Goal: Answer question/provide support: Share knowledge or assist other users

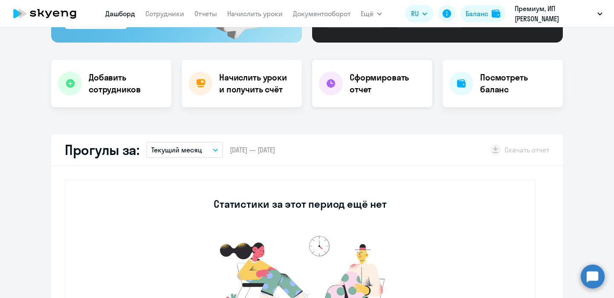
select select "30"
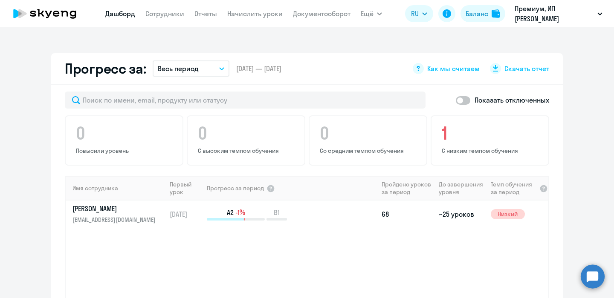
scroll to position [482, 0]
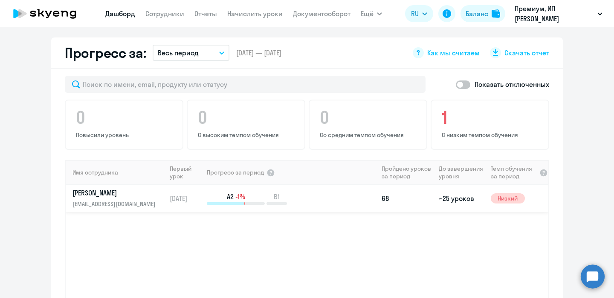
click at [446, 198] on td "~25 уроков" at bounding box center [461, 198] width 52 height 27
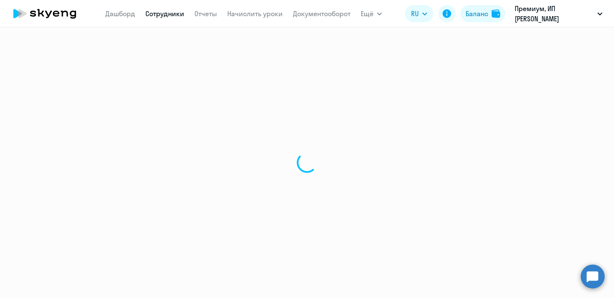
select select "english"
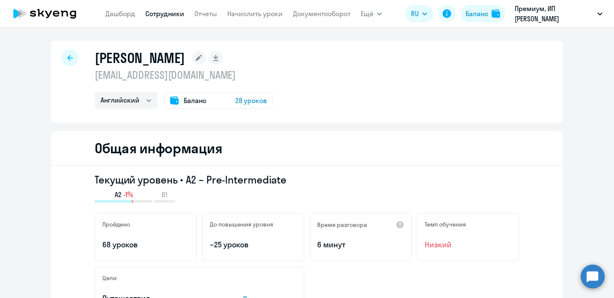
click at [202, 100] on span "Баланс" at bounding box center [195, 100] width 23 height 10
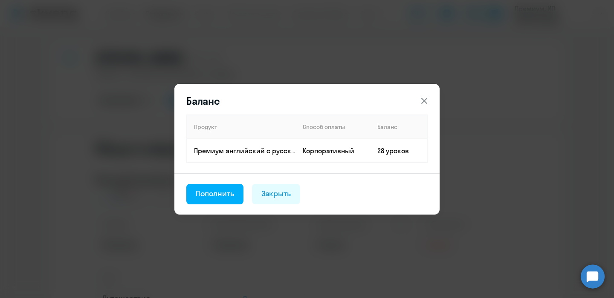
click at [425, 97] on icon at bounding box center [424, 101] width 10 height 10
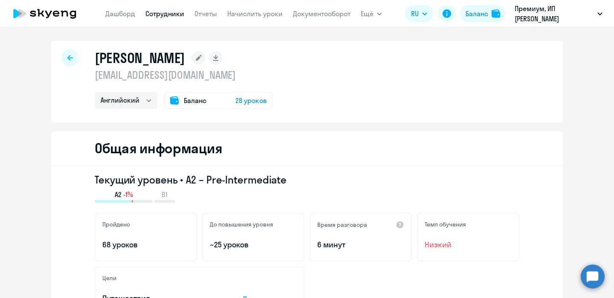
click at [219, 100] on div "Баланс 28 уроков" at bounding box center [218, 100] width 109 height 17
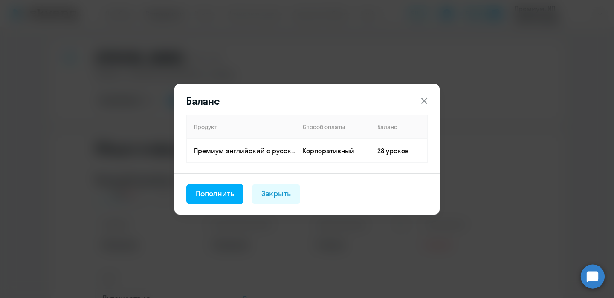
click at [504, 100] on div "Баланс Продукт Способ оплаты Баланс Премиум английский с русскоговорящим препод…" at bounding box center [307, 149] width 413 height 239
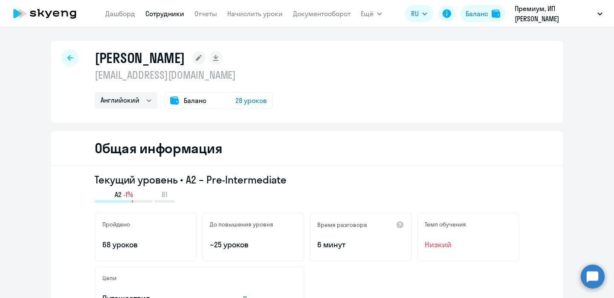
click at [592, 277] on circle at bounding box center [593, 277] width 24 height 24
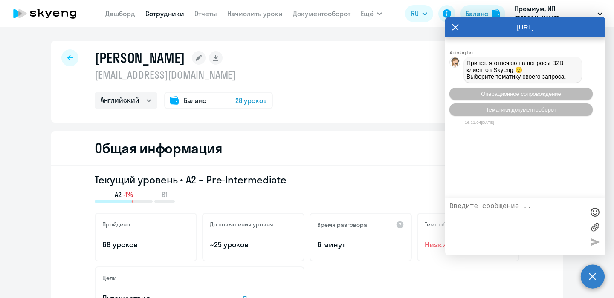
click at [453, 207] on textarea at bounding box center [516, 227] width 135 height 49
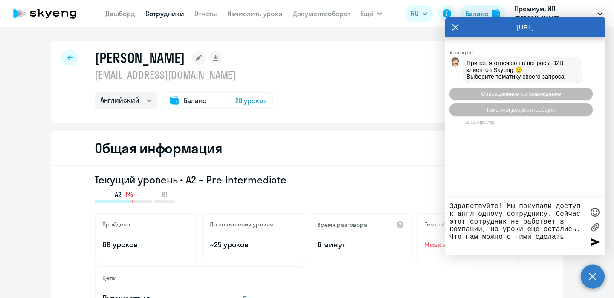
type textarea "Здравствуйте! Мы покупали доступ к англ одному сотруднику. Сейчас этот сотрудни…"
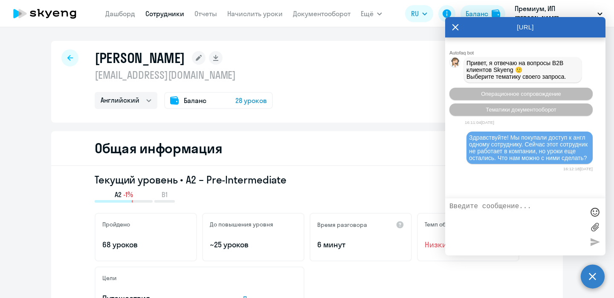
scroll to position [61, 0]
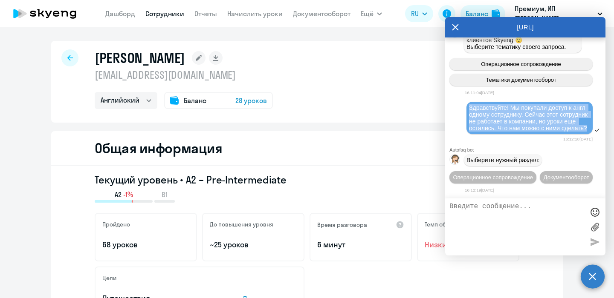
drag, startPoint x: 469, startPoint y: 78, endPoint x: 521, endPoint y: 113, distance: 62.5
click at [521, 113] on div "Здравствуйте! Мы покупали доступ к англ одному сотруднику. Сейчас этот сотрудни…" at bounding box center [529, 117] width 121 height 27
copy span "Здравствуйте! Мы покупали доступ к англ одному сотруднику. Сейчас этот сотрудни…"
click at [530, 174] on span "Операционное сопровождение" at bounding box center [493, 177] width 80 height 6
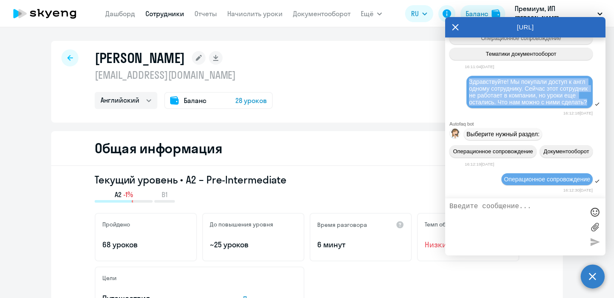
scroll to position [141, 0]
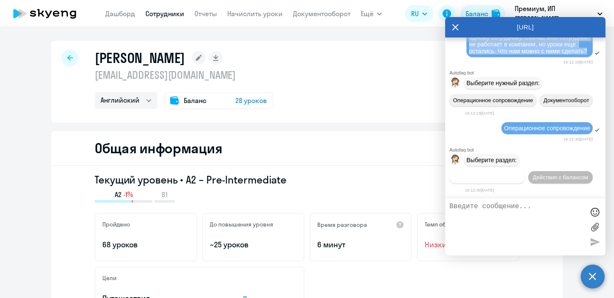
click at [494, 176] on span "Действия по сотрудникам" at bounding box center [487, 177] width 66 height 6
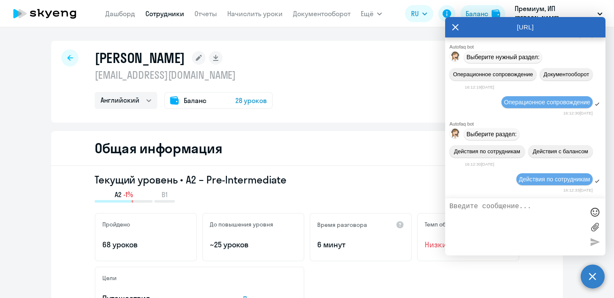
scroll to position [254, 0]
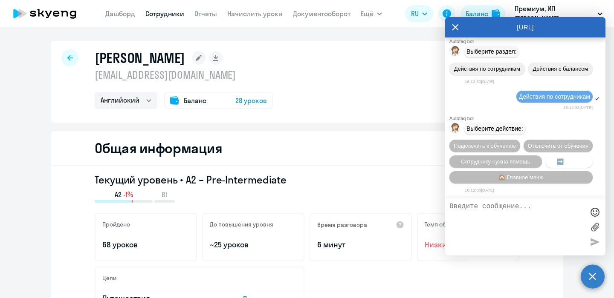
click at [564, 162] on span "➡️ Назад" at bounding box center [569, 162] width 24 height 6
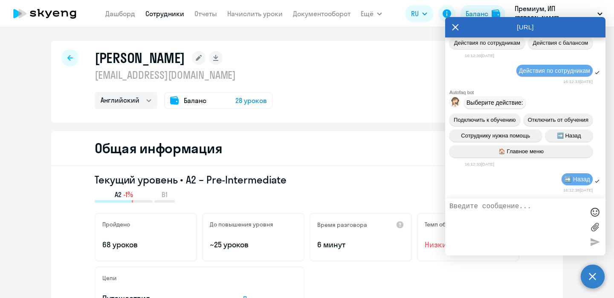
scroll to position [335, 0]
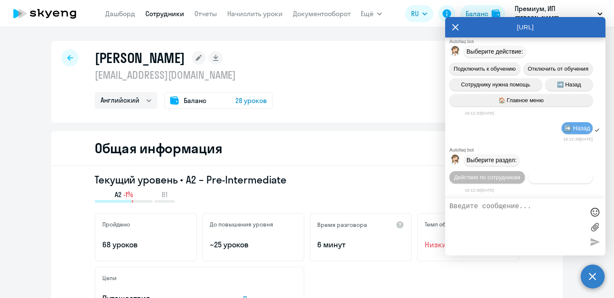
click at [554, 179] on span "Действия с балансом" at bounding box center [559, 177] width 55 height 6
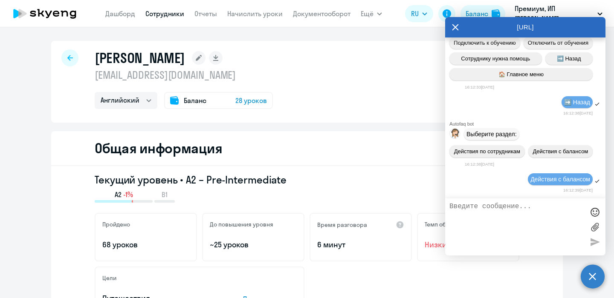
scroll to position [431, 0]
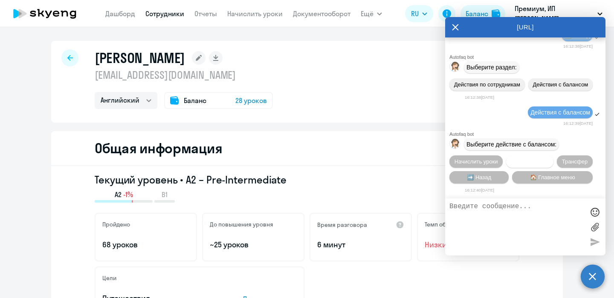
click at [518, 163] on span "Списать уроки" at bounding box center [529, 162] width 37 height 6
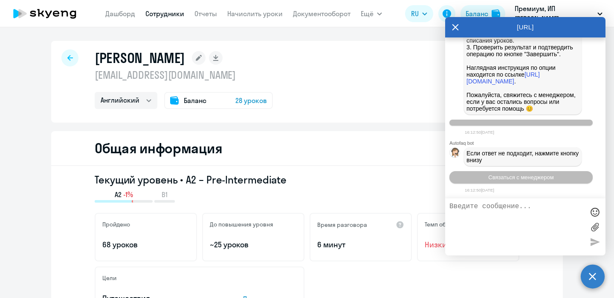
scroll to position [820, 0]
click at [372, 79] on div "[PERSON_NAME] [EMAIL_ADDRESS][DOMAIN_NAME] Английский Баланс 28 уроков" at bounding box center [307, 82] width 512 height 82
click at [455, 30] on icon at bounding box center [455, 27] width 7 height 20
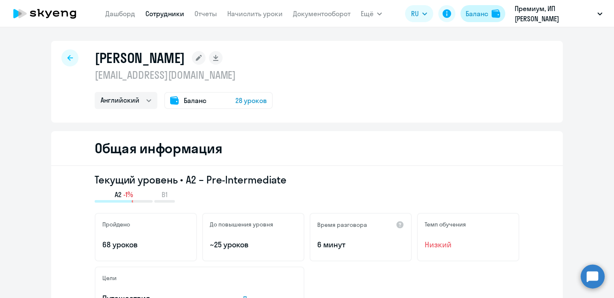
click at [477, 18] on div "Баланс" at bounding box center [476, 14] width 23 height 10
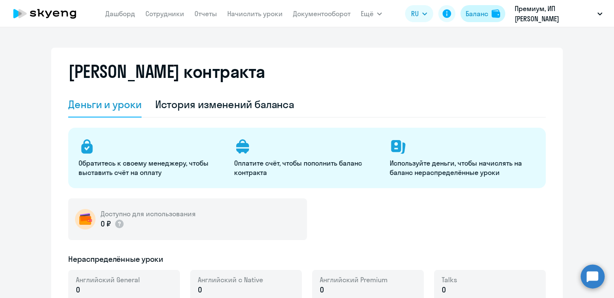
select select "english_adult_not_native_speaker"
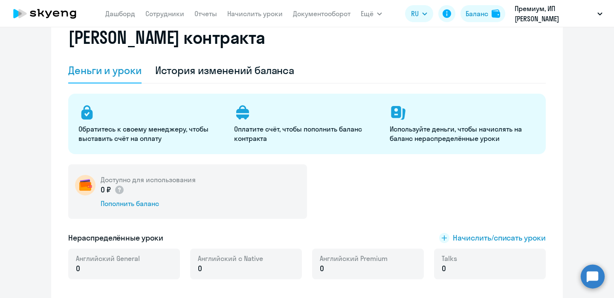
scroll to position [47, 0]
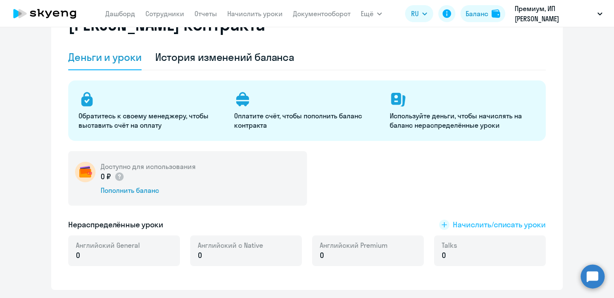
click at [467, 227] on span "Начислить/списать уроки" at bounding box center [499, 225] width 93 height 11
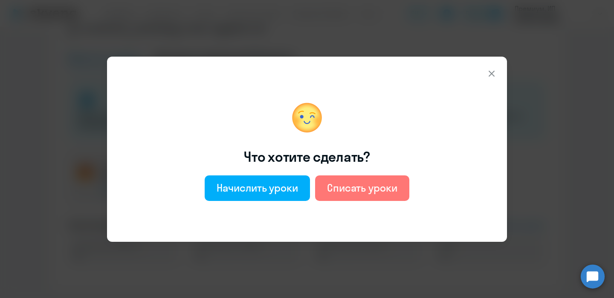
click at [493, 73] on icon at bounding box center [491, 74] width 10 height 10
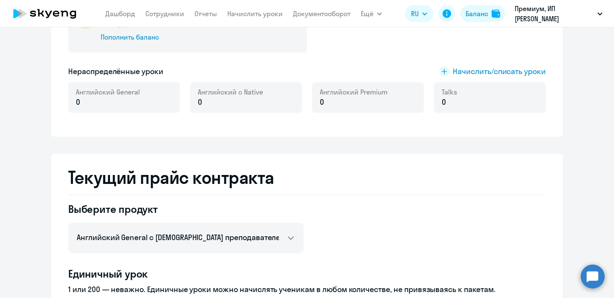
scroll to position [0, 0]
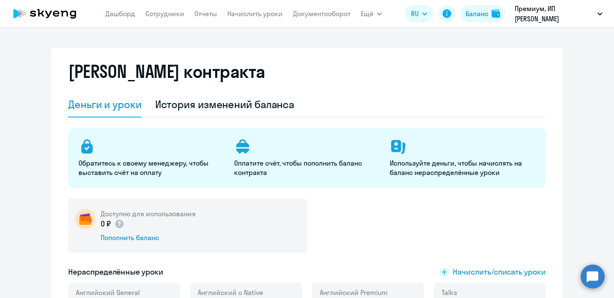
click at [592, 280] on circle at bounding box center [593, 277] width 24 height 24
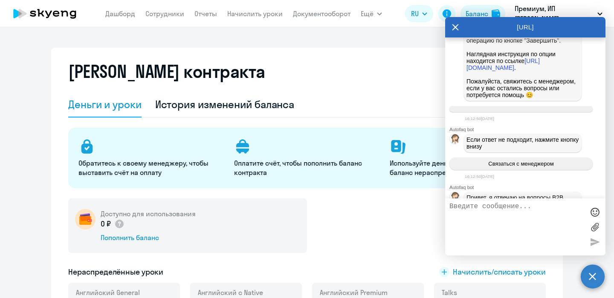
scroll to position [754, 0]
click at [516, 71] on link "[URL][DOMAIN_NAME]" at bounding box center [502, 64] width 73 height 14
